Goal: Information Seeking & Learning: Learn about a topic

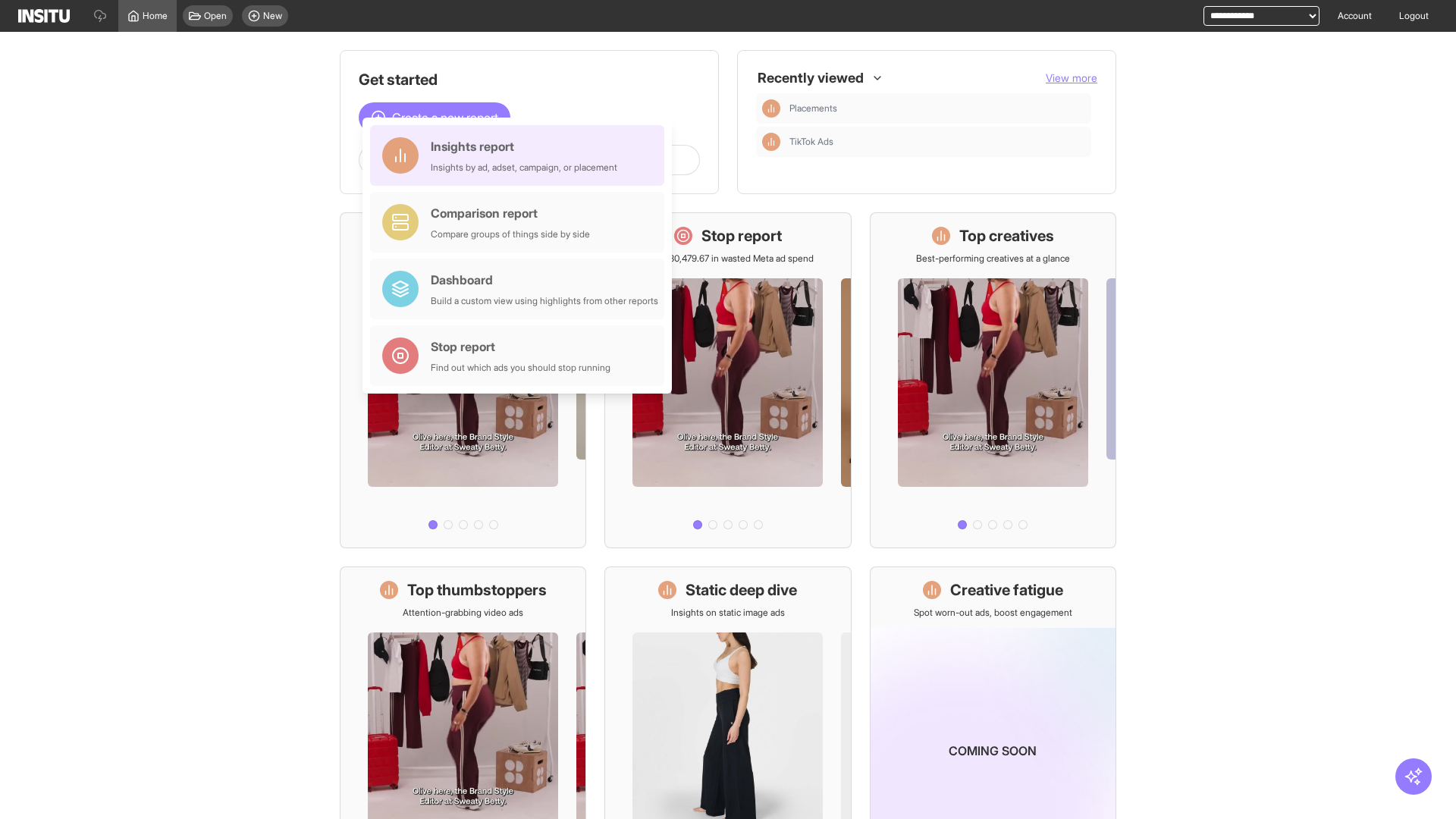
click at [521, 155] on div "Insights report Insights by ad, adset, campaign, or placement" at bounding box center [525, 155] width 187 height 37
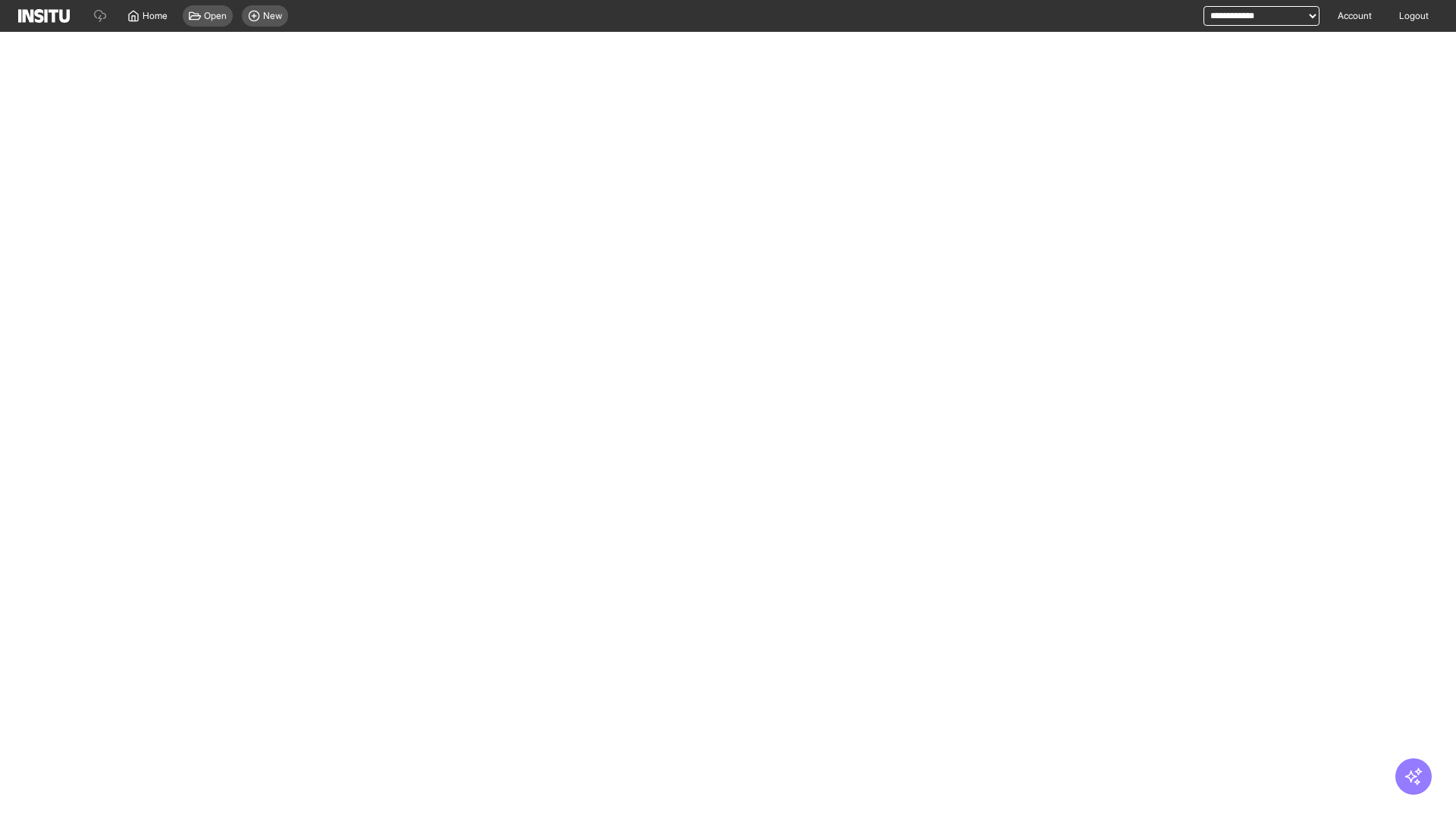
select select "**"
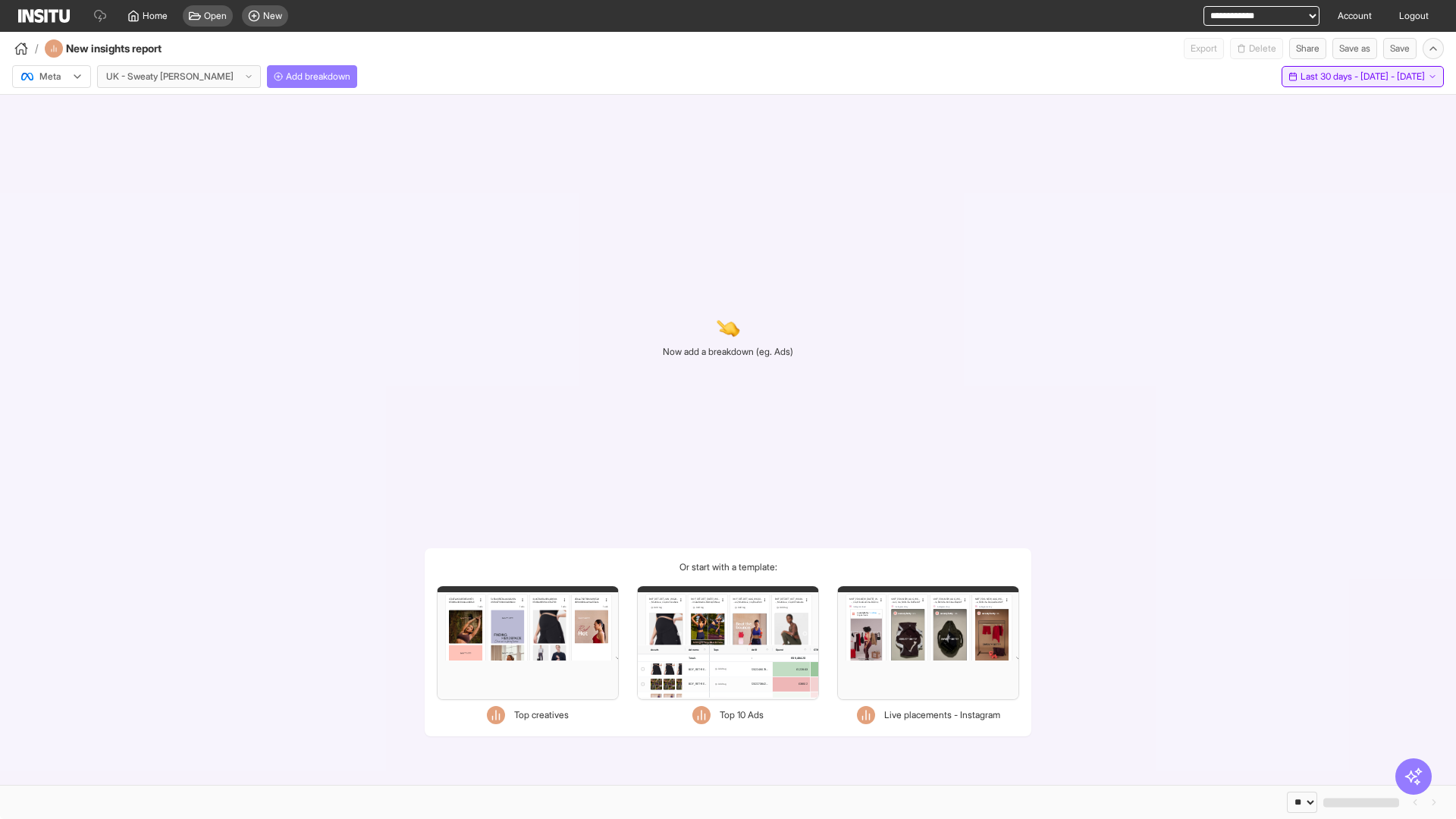
click at [1328, 76] on span "Last 30 days - [DATE] - [DATE]" at bounding box center [1363, 77] width 124 height 13
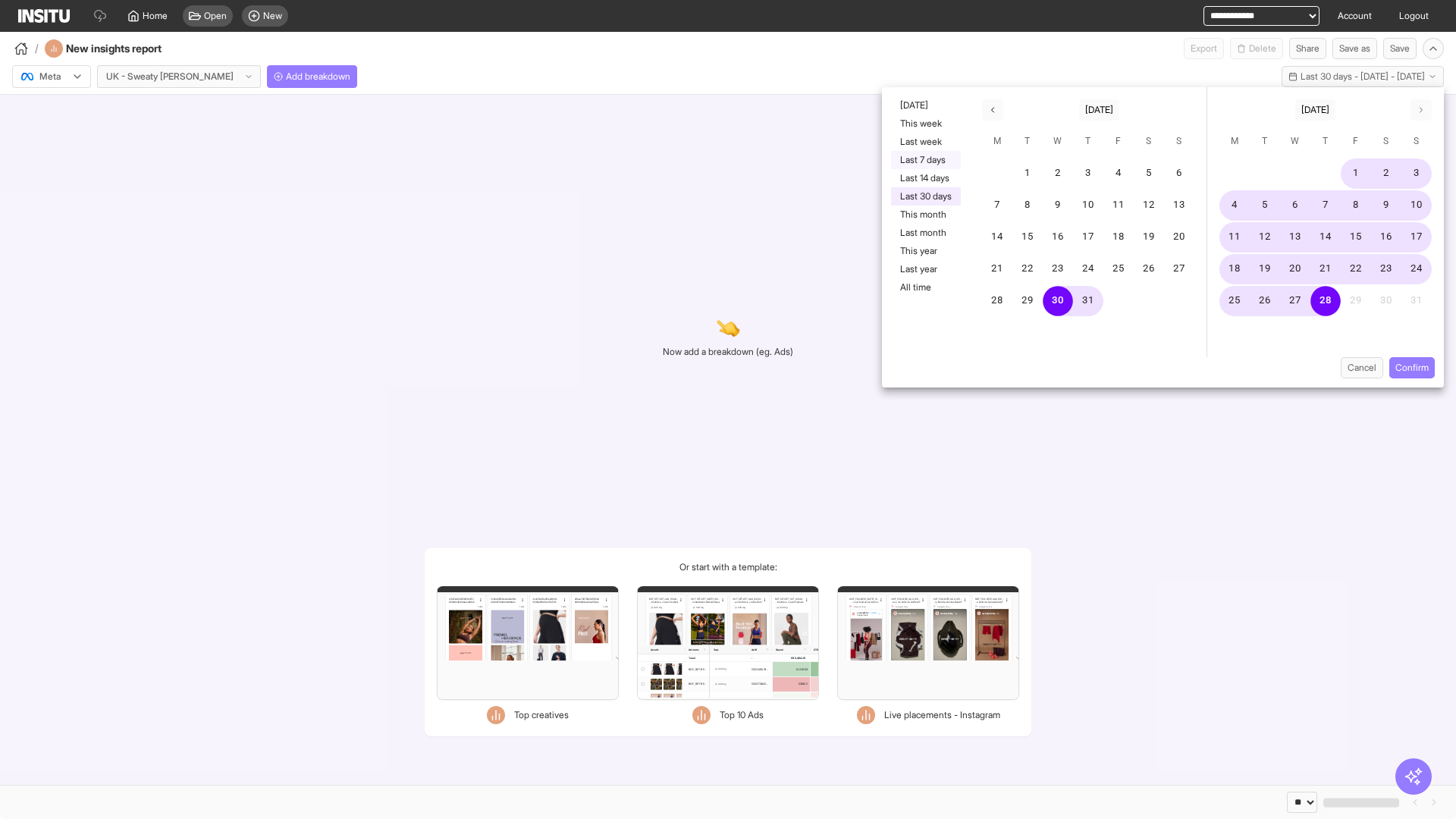
click at [924, 160] on button "Last 7 days" at bounding box center [926, 160] width 70 height 18
